Goal: Information Seeking & Learning: Learn about a topic

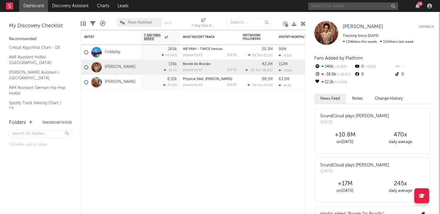
click at [345, 8] on input "text" at bounding box center [353, 5] width 90 height 7
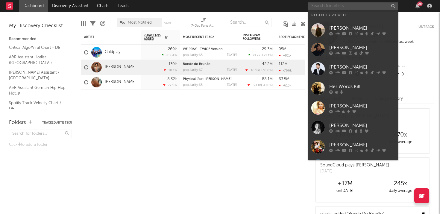
click at [345, 8] on input "text" at bounding box center [353, 5] width 90 height 7
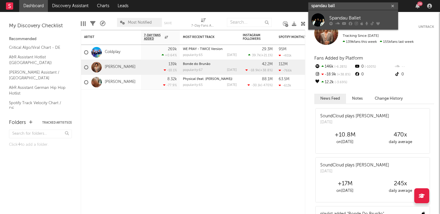
type input "spandau ball"
click at [346, 19] on div "Spandau Ballet" at bounding box center [362, 17] width 66 height 7
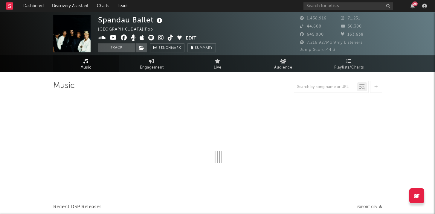
select select "6m"
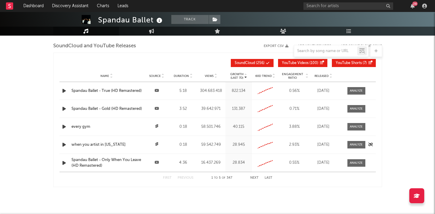
scroll to position [683, 0]
click at [356, 107] on div at bounding box center [356, 109] width 13 height 4
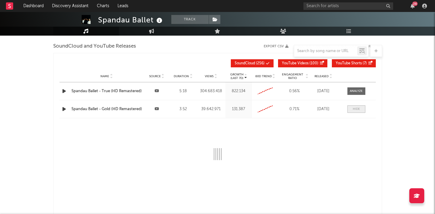
select select "6m"
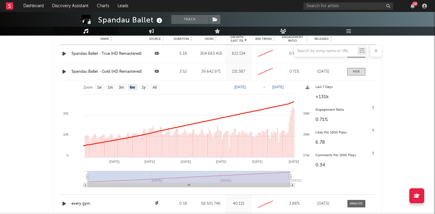
scroll to position [723, 0]
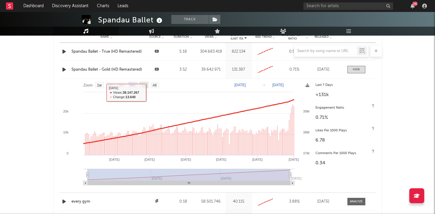
click at [142, 85] on text "1y" at bounding box center [144, 85] width 4 height 4
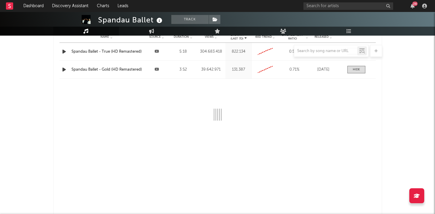
select select "All"
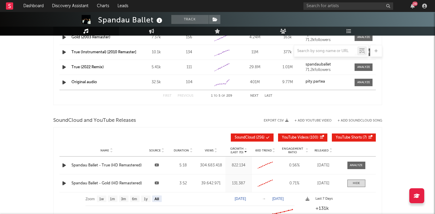
scroll to position [610, 0]
